Goal: Transaction & Acquisition: Purchase product/service

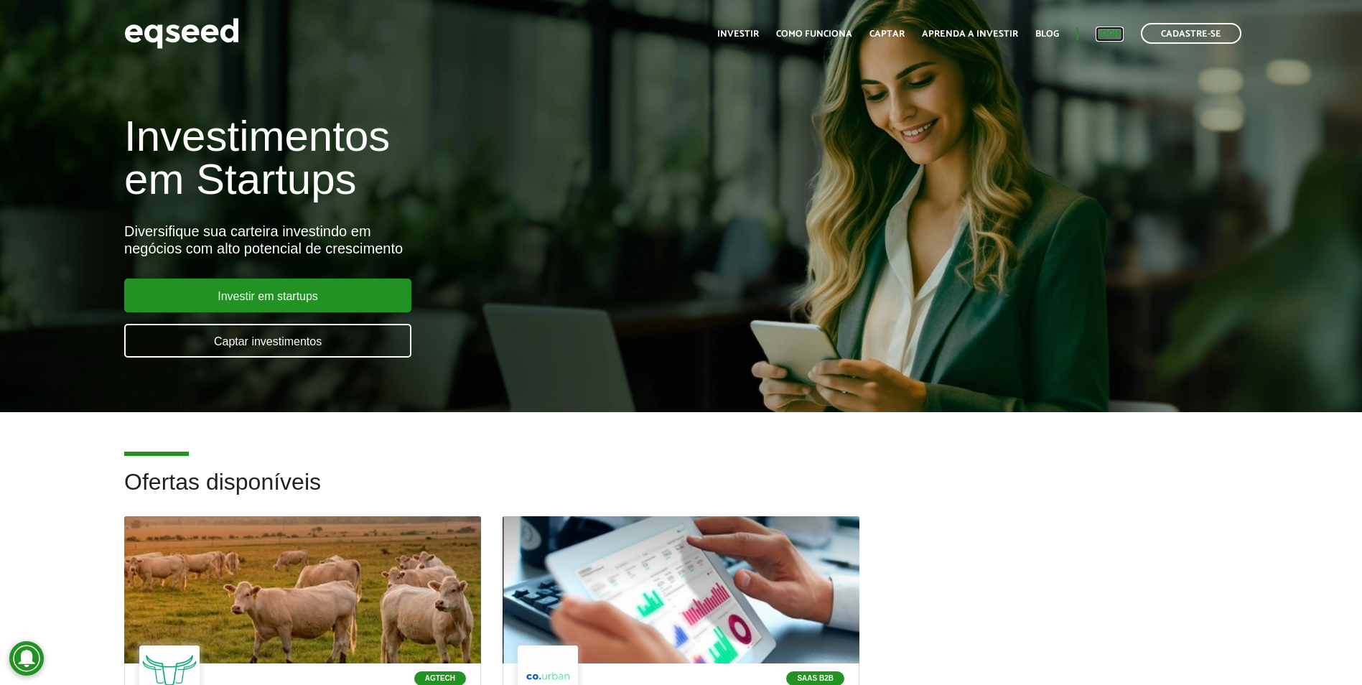
click at [1103, 33] on link "Login" at bounding box center [1110, 33] width 28 height 9
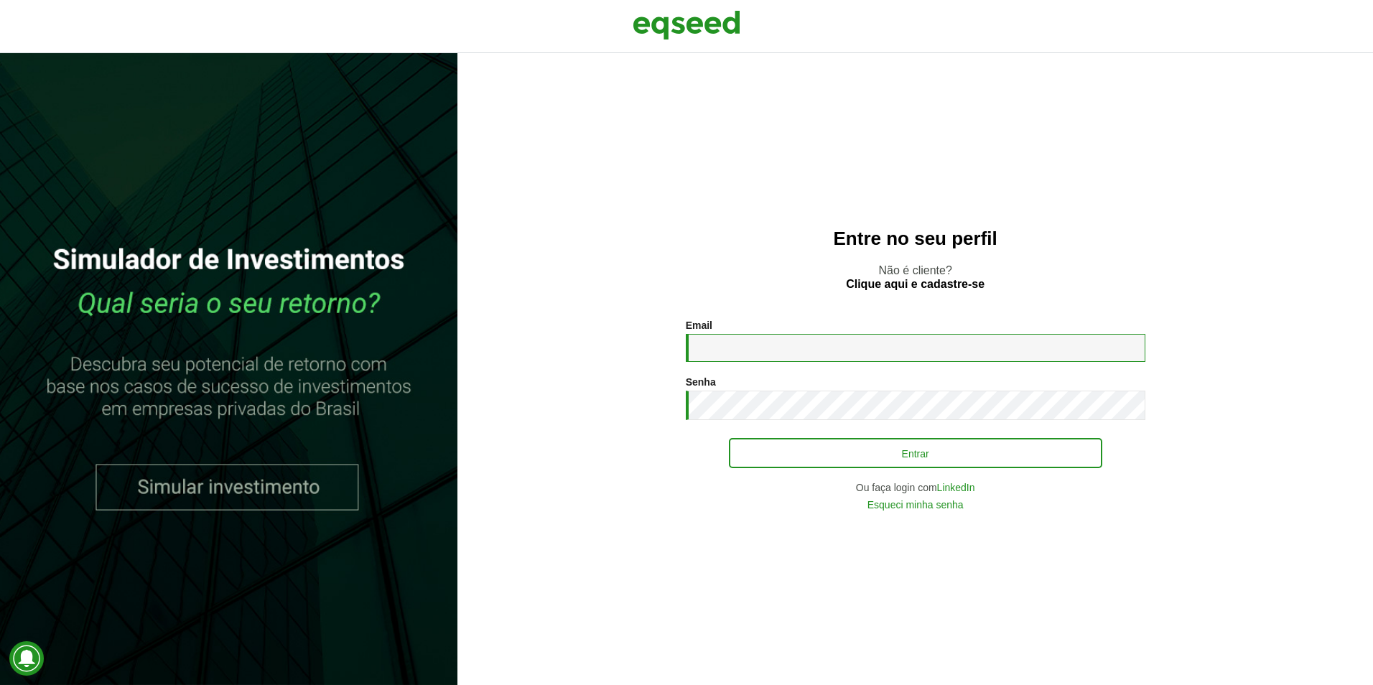
type input "**********"
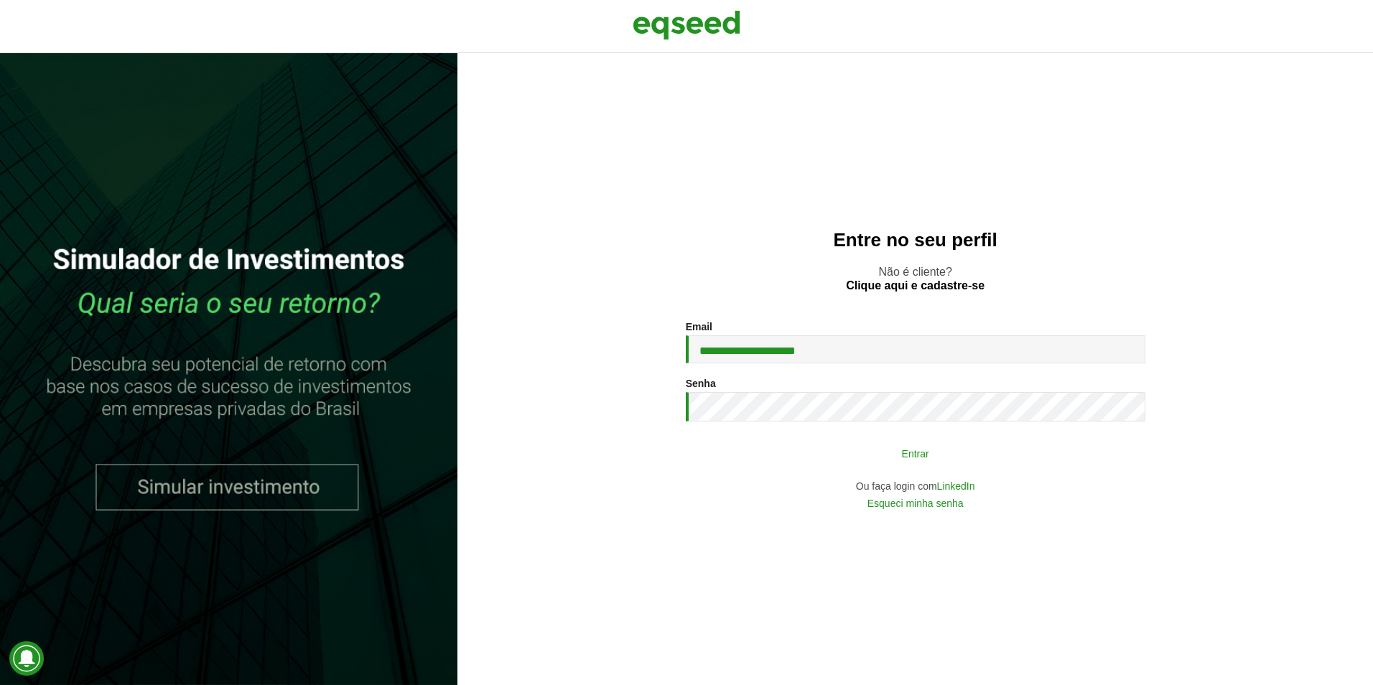
click at [930, 452] on button "Entrar" at bounding box center [915, 452] width 373 height 27
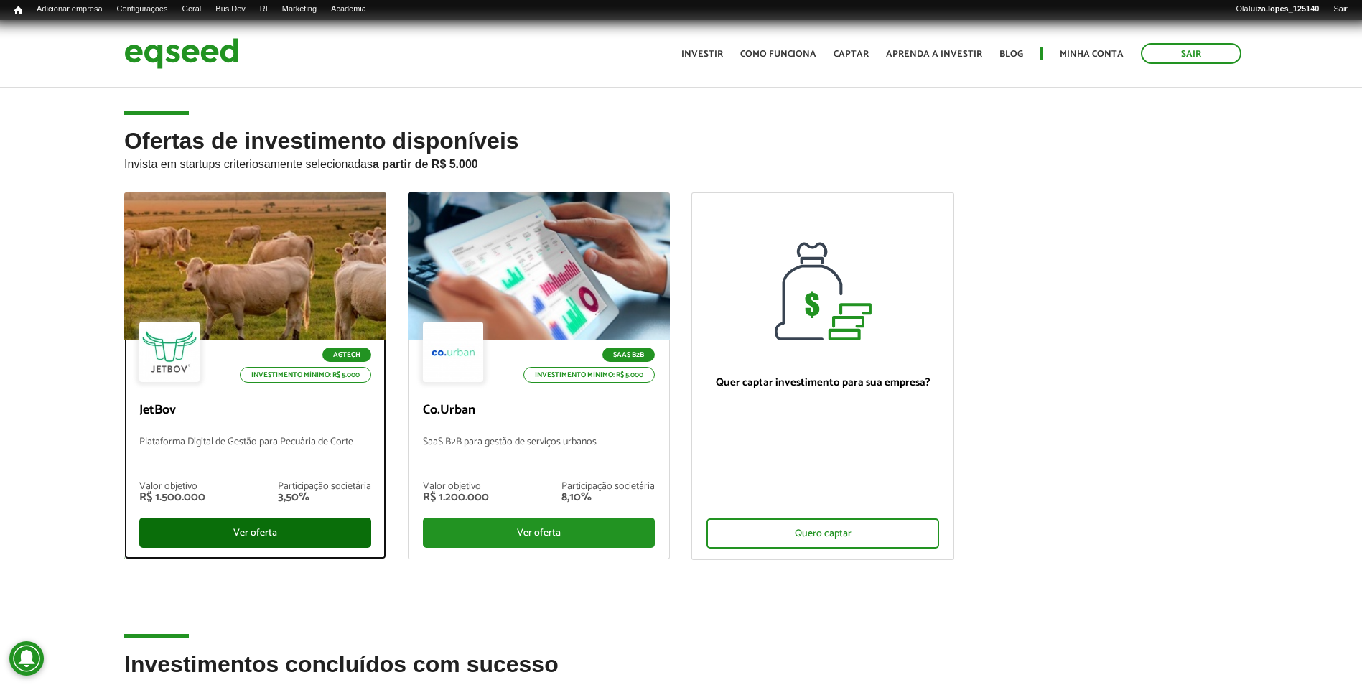
click at [269, 532] on div "Ver oferta" at bounding box center [255, 533] width 232 height 30
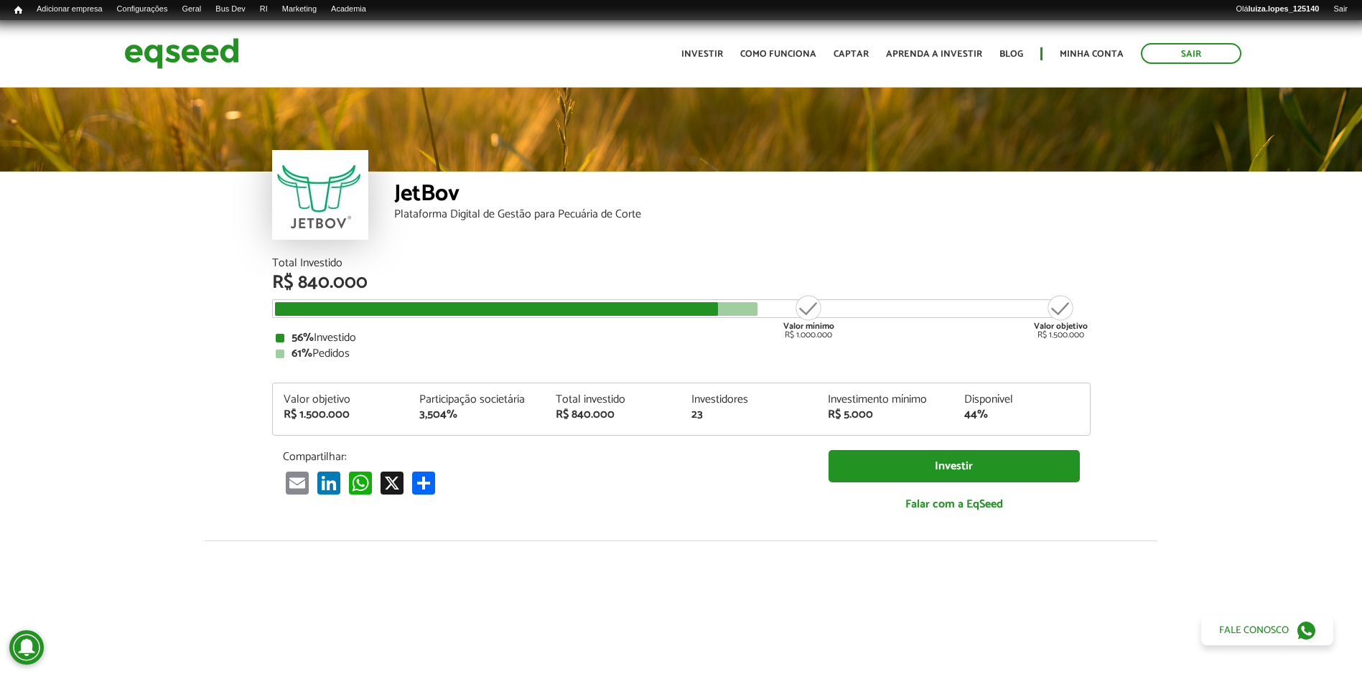
scroll to position [1637, 0]
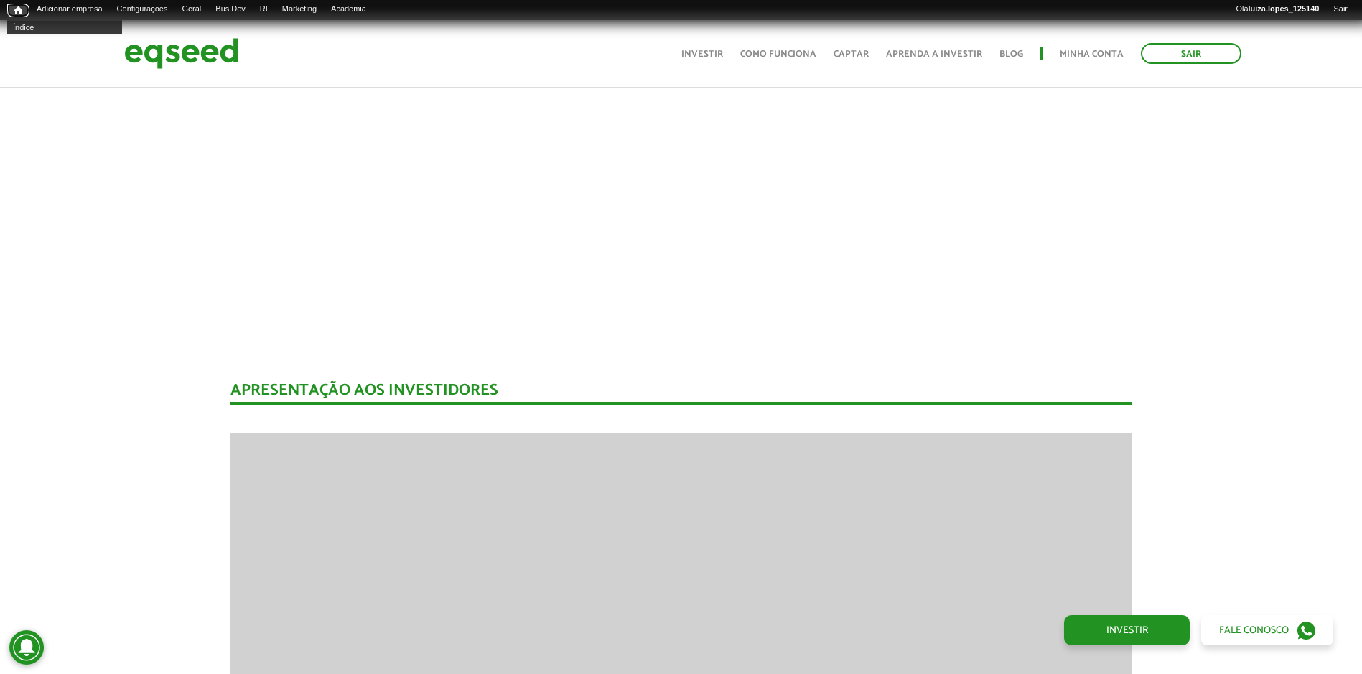
click at [15, 11] on span "Início" at bounding box center [18, 10] width 8 height 10
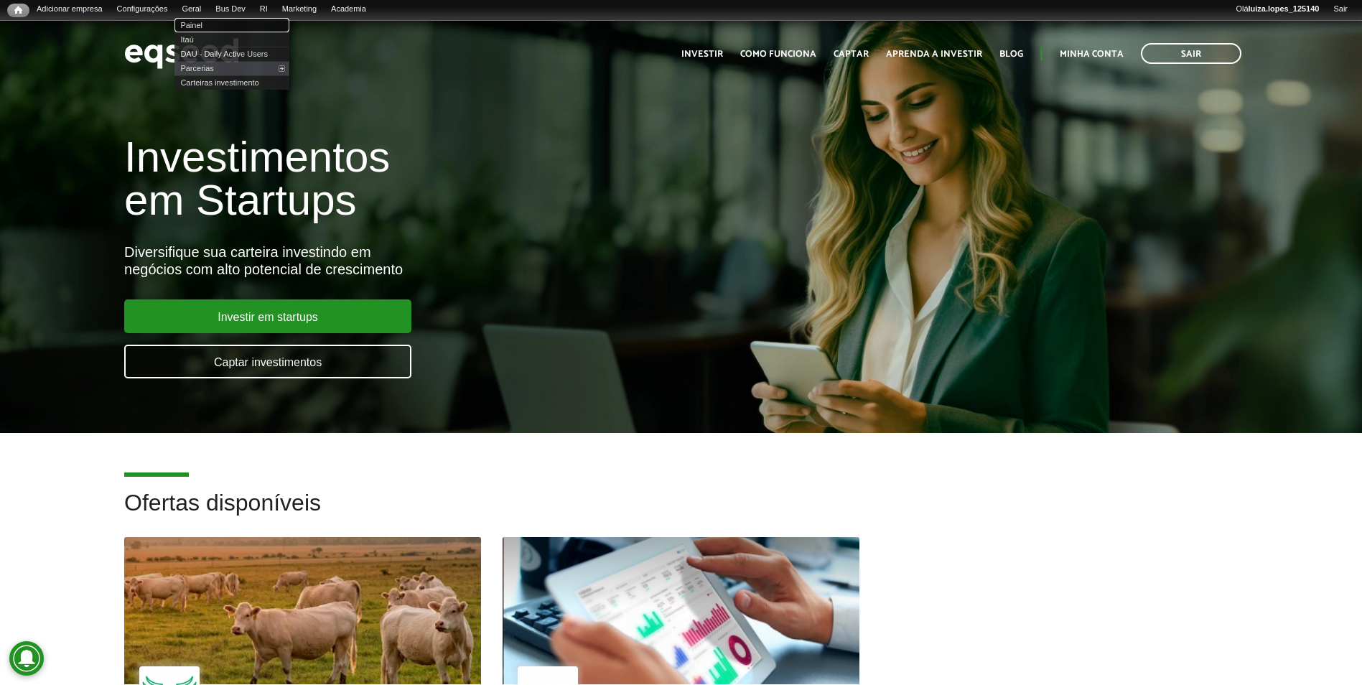
click at [210, 26] on link "Painel" at bounding box center [231, 25] width 115 height 14
